Goal: Task Accomplishment & Management: Complete application form

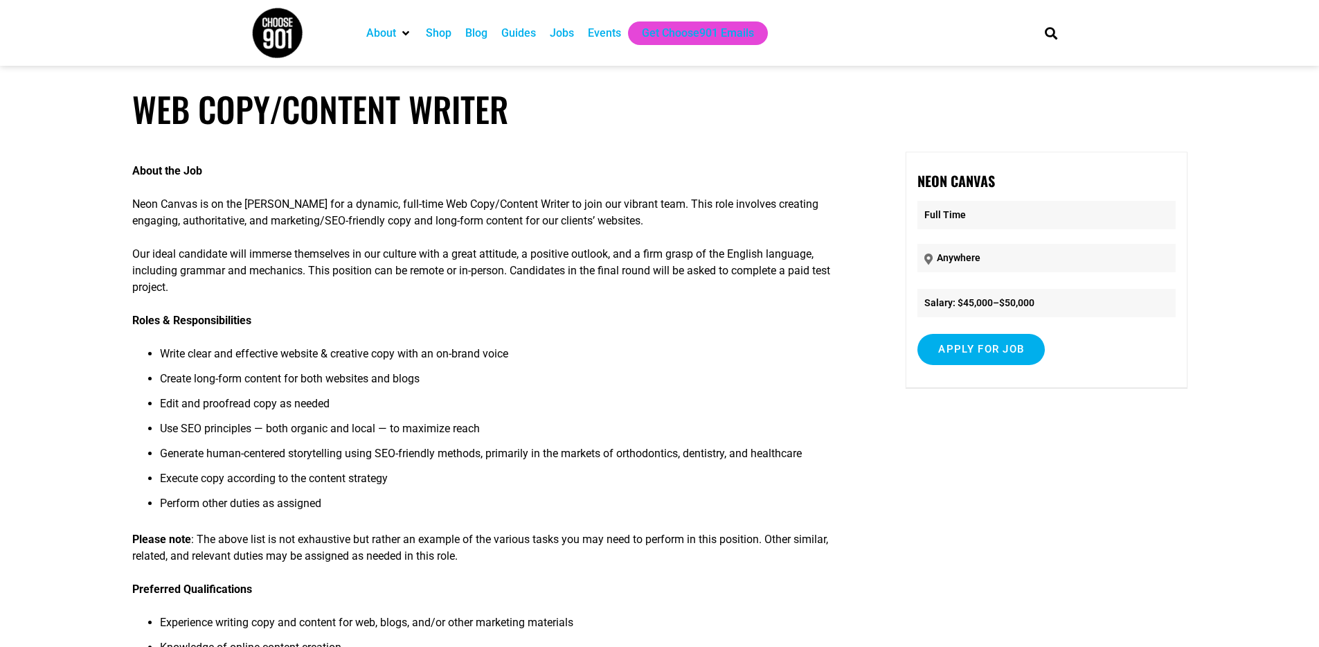
click at [543, 32] on div "Guides" at bounding box center [518, 33] width 48 height 24
click at [563, 33] on div "Jobs" at bounding box center [562, 33] width 24 height 17
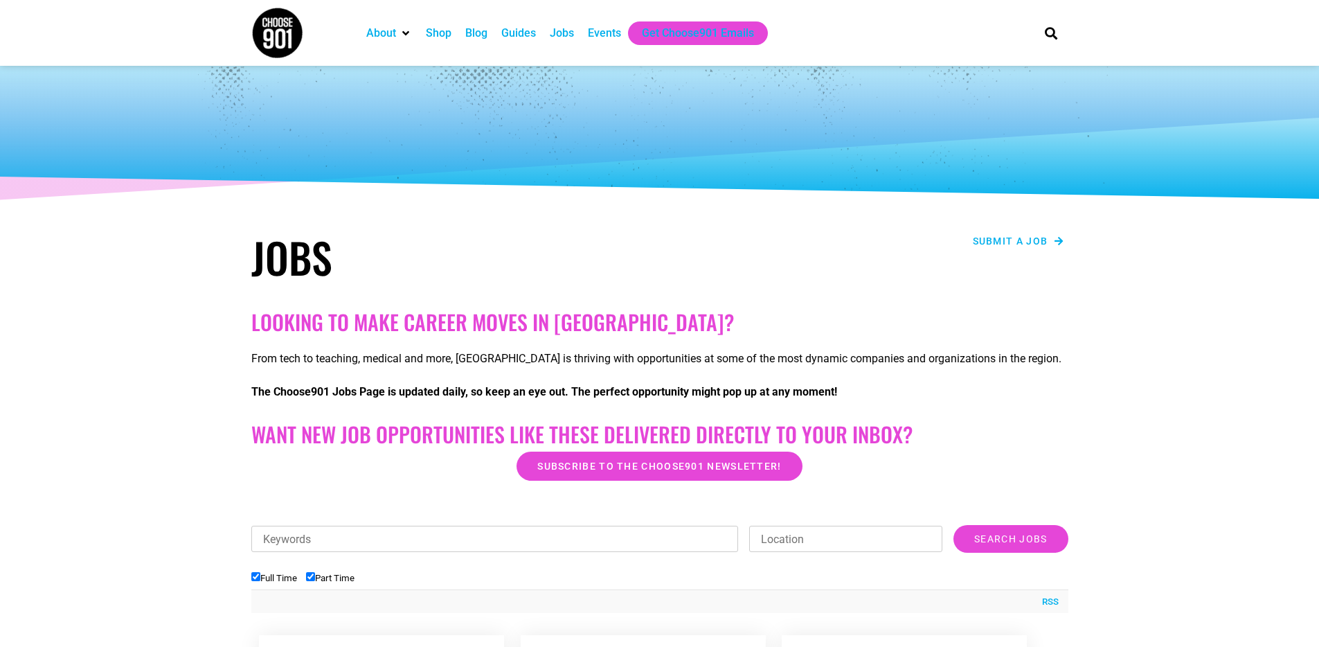
click at [1002, 237] on span "Submit a job" at bounding box center [1010, 241] width 75 height 10
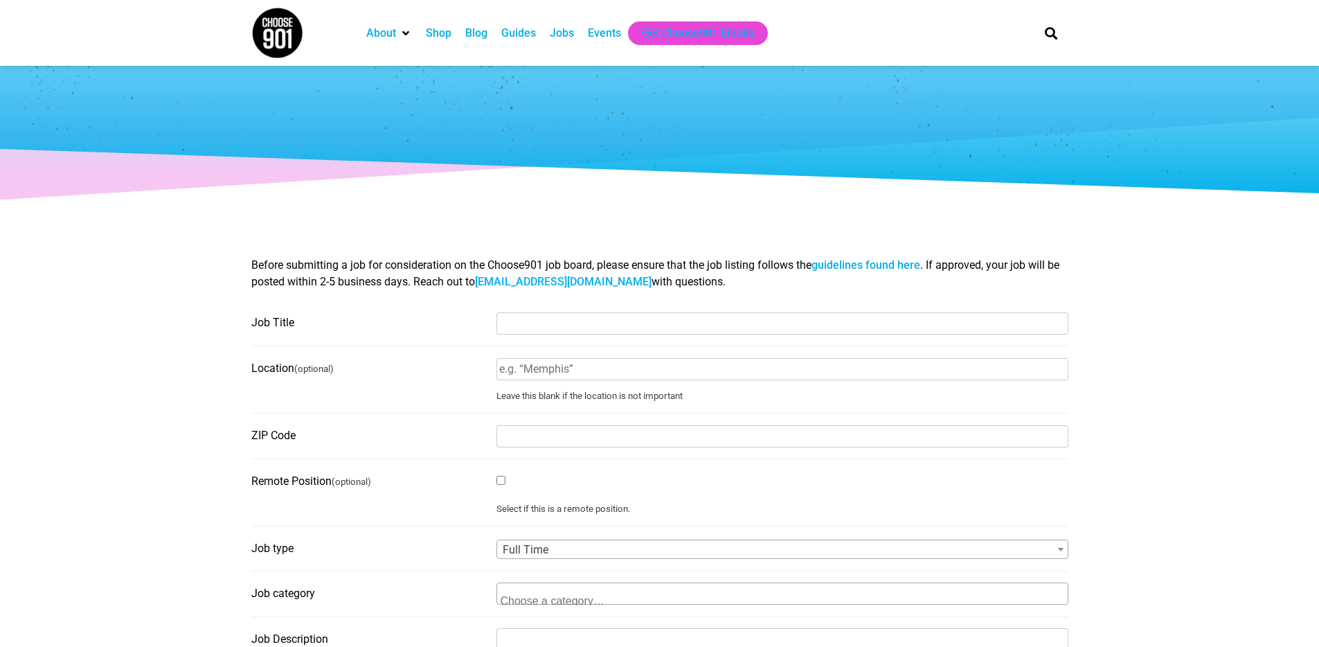
select select
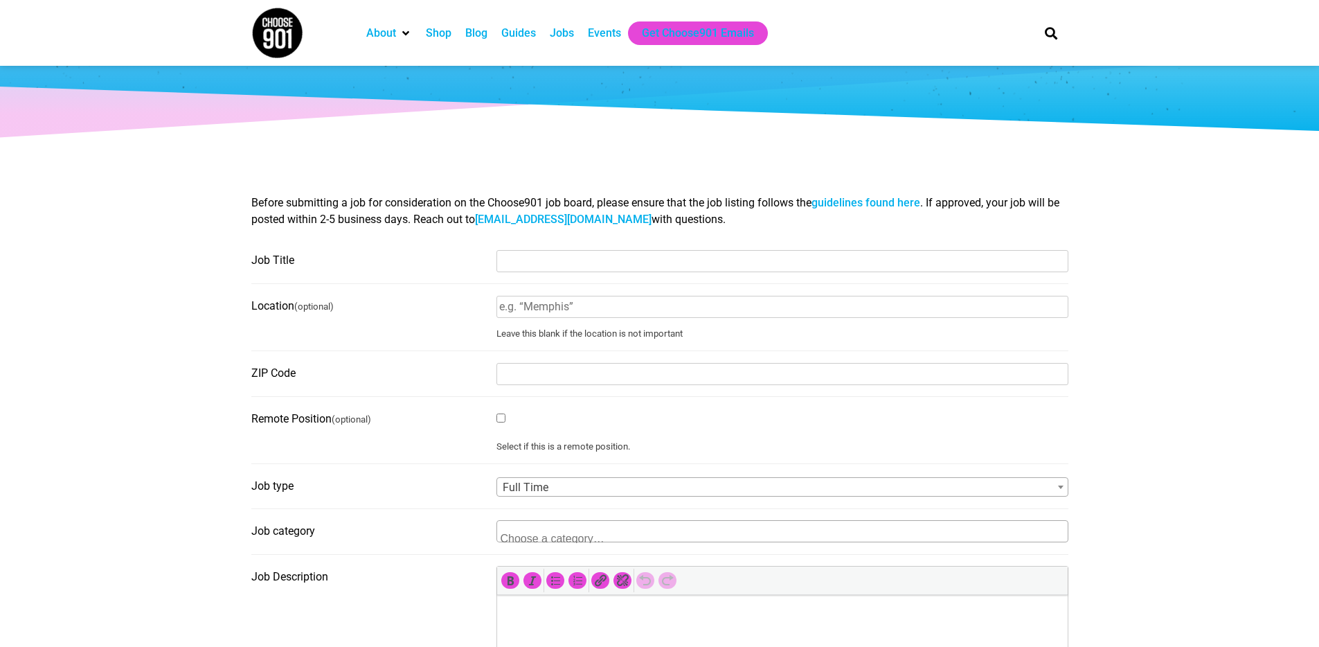
scroll to position [75, 0]
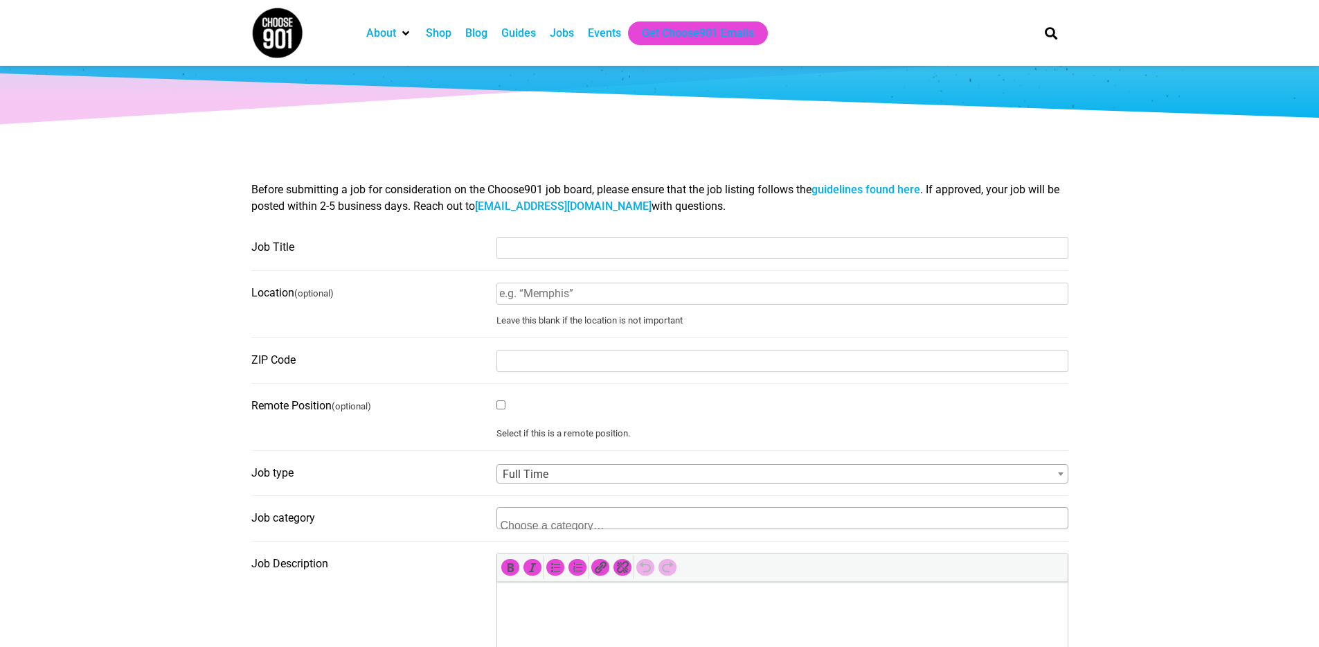
drag, startPoint x: 496, startPoint y: 243, endPoint x: 540, endPoint y: 244, distance: 44.3
click at [496, 243] on input "Job Title" at bounding box center [782, 248] width 572 height 22
click at [571, 246] on input "Job Title" at bounding box center [782, 248] width 572 height 22
type input "Videographer/Editor"
click at [564, 292] on input "Location (optional)" at bounding box center [782, 293] width 572 height 22
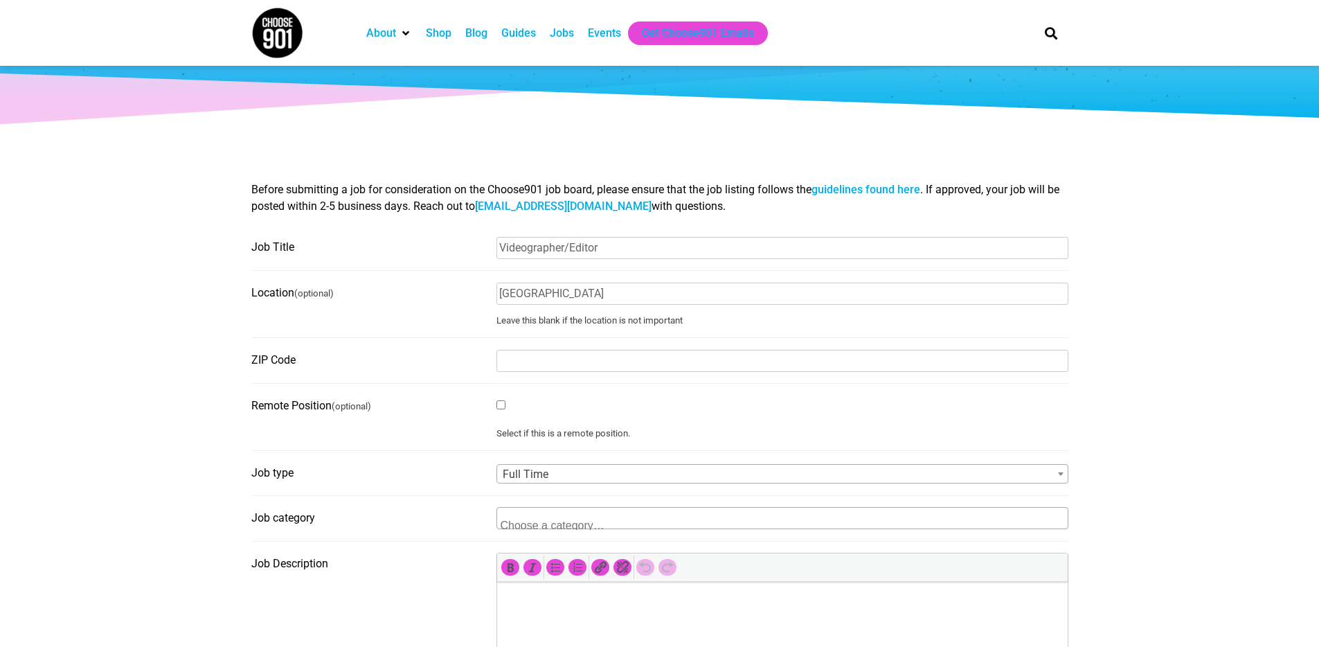
click at [429, 308] on fieldset "Location (optional) Memphis Leave this blank if the location is not important" at bounding box center [659, 310] width 817 height 57
click at [537, 354] on input "ZIP Code" at bounding box center [782, 361] width 572 height 22
click at [557, 289] on input "Memphis" at bounding box center [782, 293] width 572 height 22
type input "Memphis"
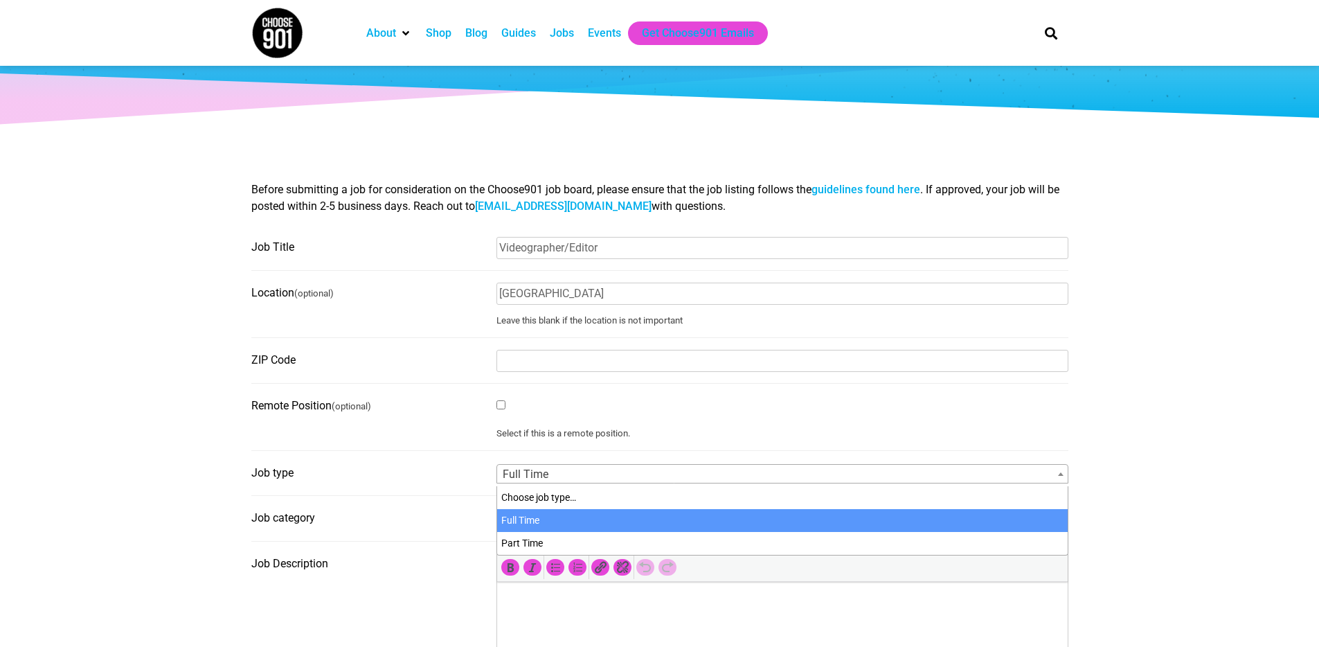
click at [546, 471] on span "Full Time" at bounding box center [782, 474] width 570 height 19
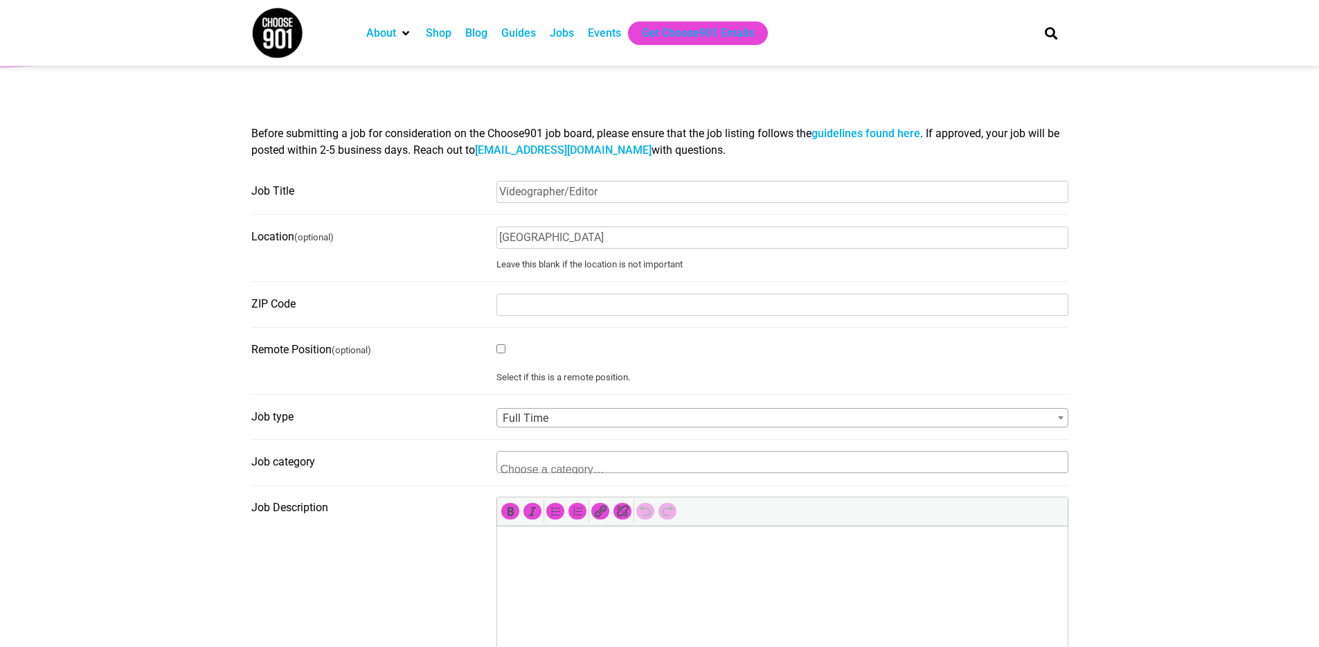
scroll to position [141, 0]
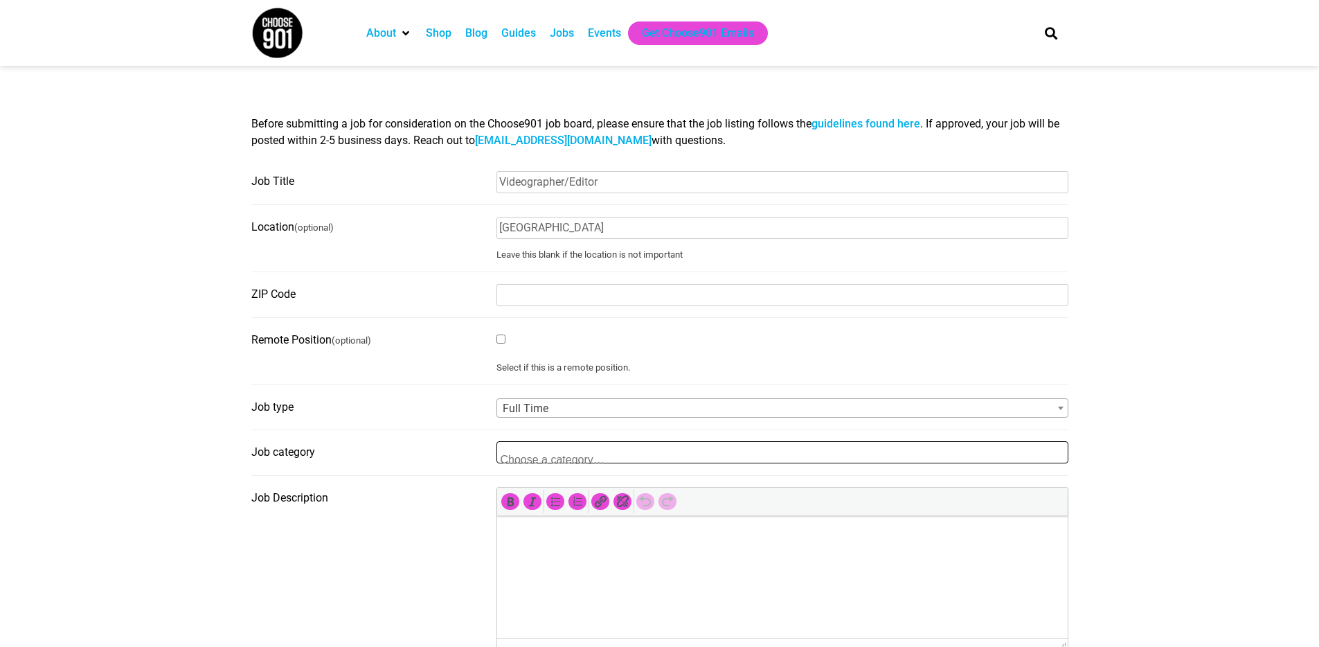
click at [539, 451] on span at bounding box center [564, 453] width 134 height 22
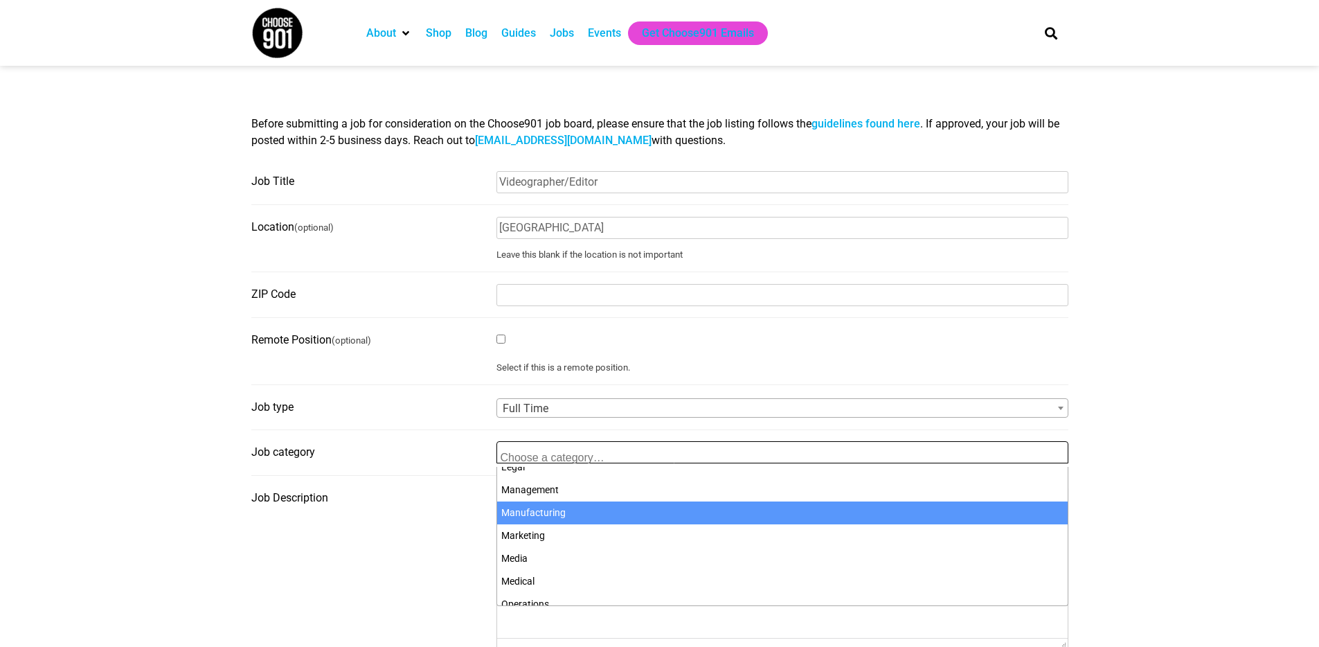
scroll to position [379, 0]
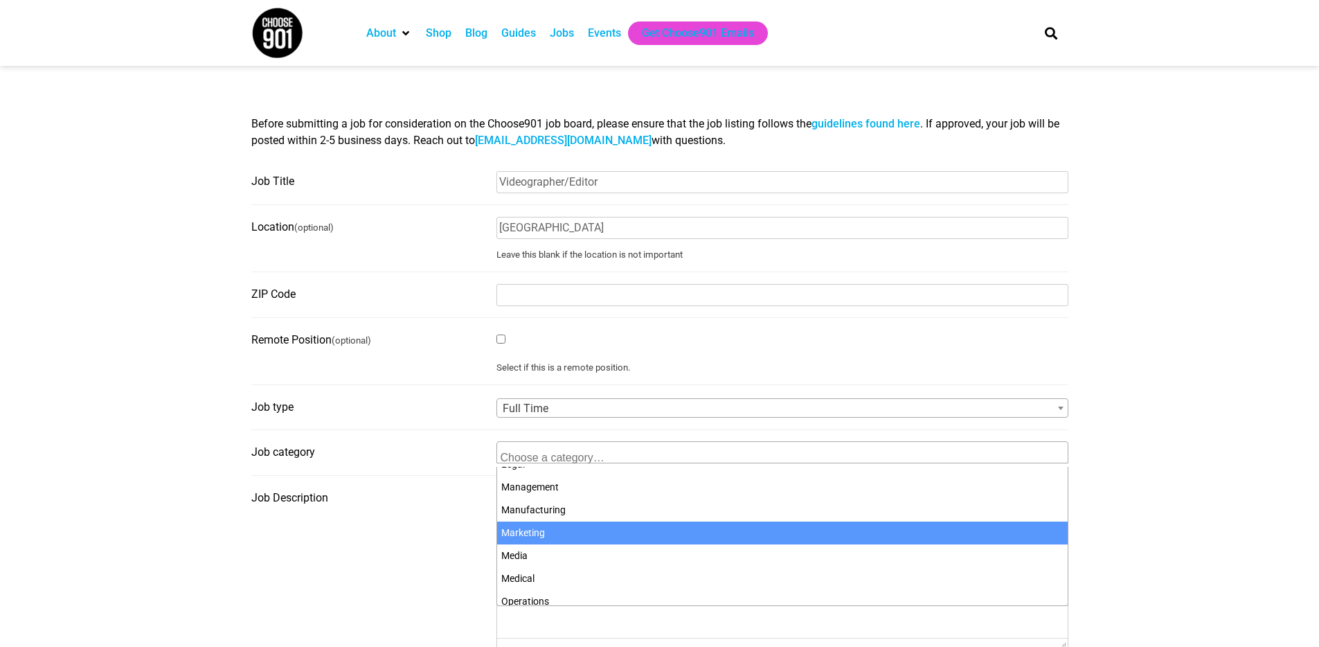
select select "110"
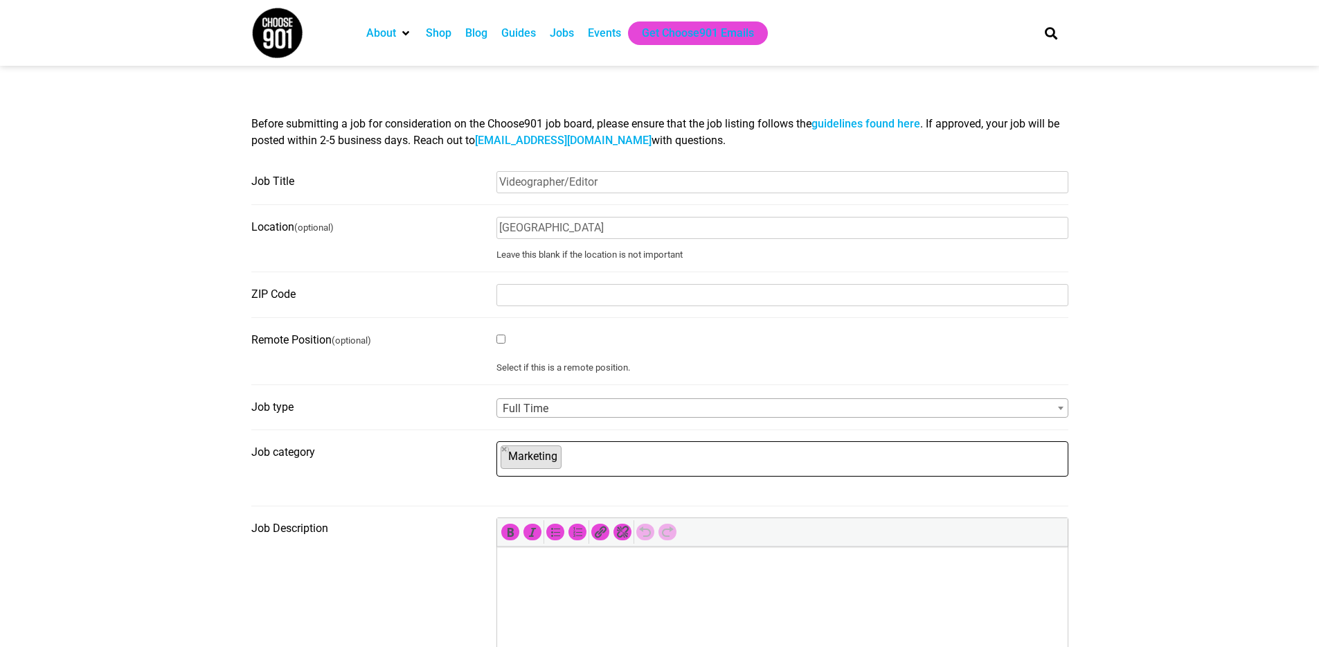
click at [671, 467] on ul "× Marketing" at bounding box center [780, 457] width 567 height 30
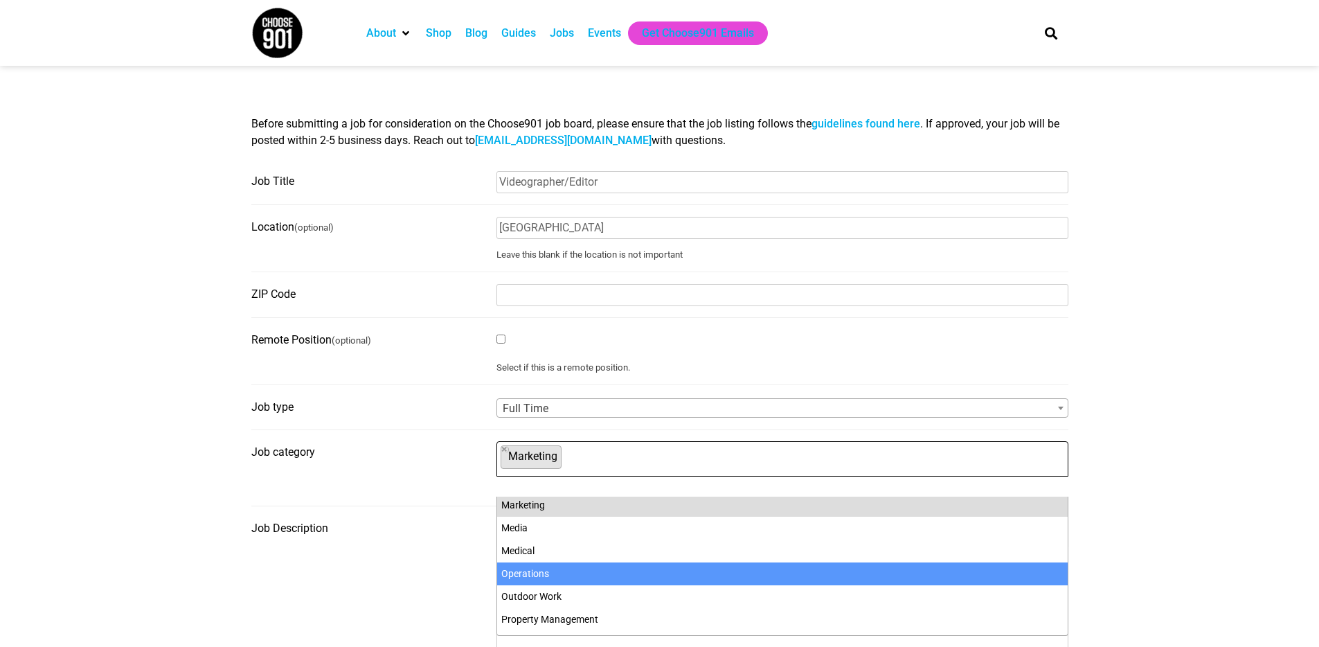
scroll to position [434, 0]
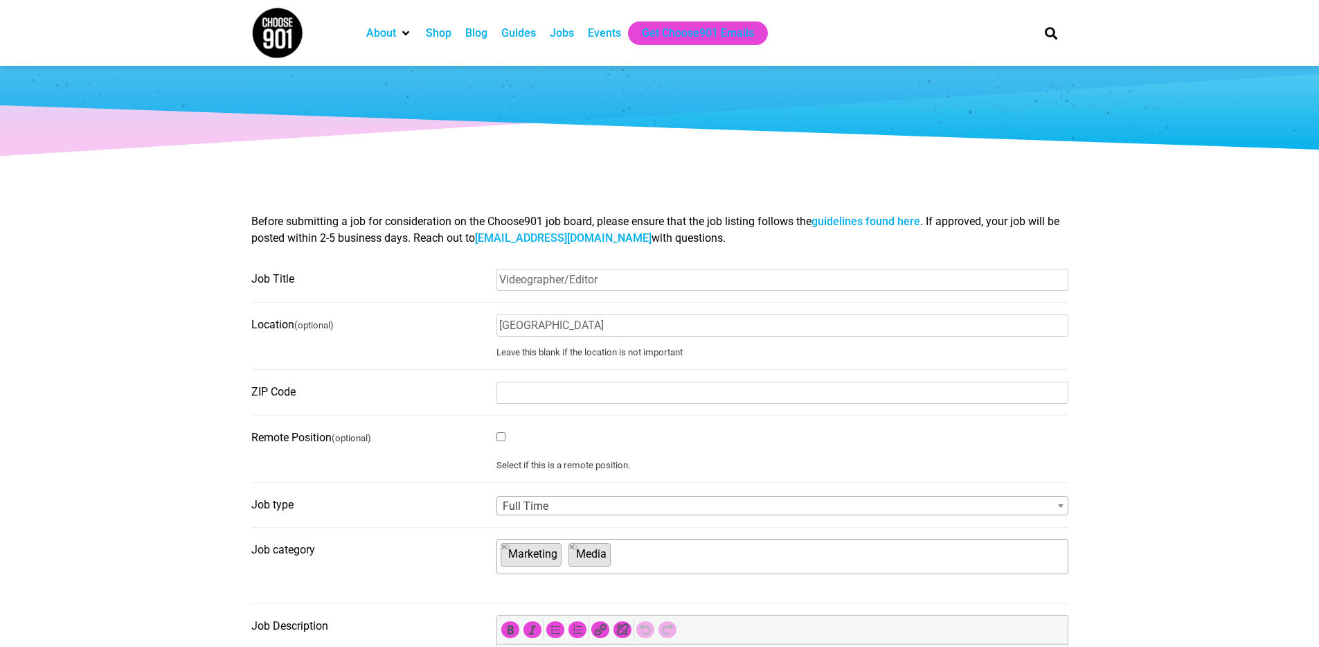
scroll to position [51, 0]
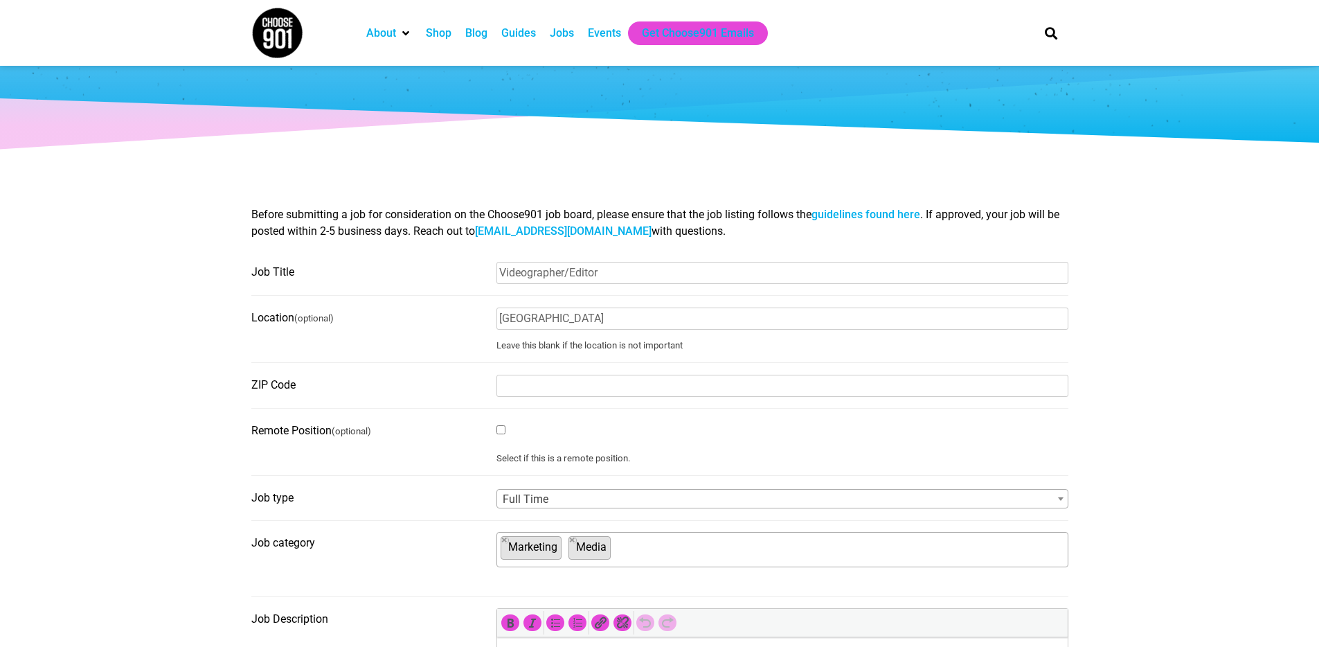
click at [516, 385] on input "ZIP Code" at bounding box center [782, 386] width 572 height 22
